Goal: Task Accomplishment & Management: Complete application form

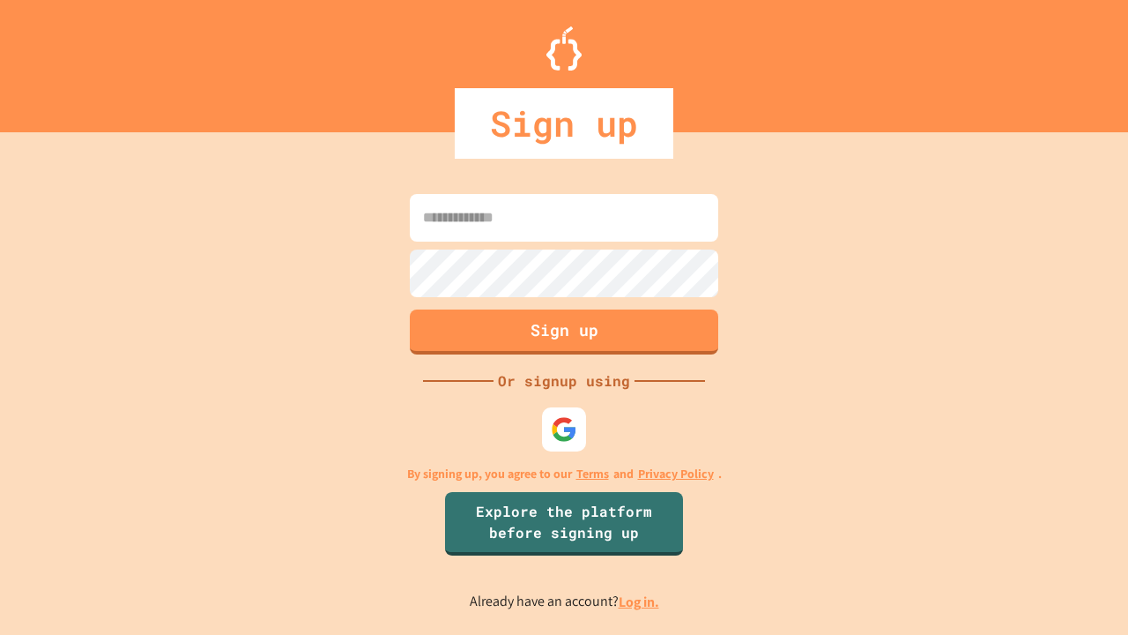
click at [640, 601] on link "Log in." at bounding box center [639, 601] width 41 height 19
